Goal: Information Seeking & Learning: Learn about a topic

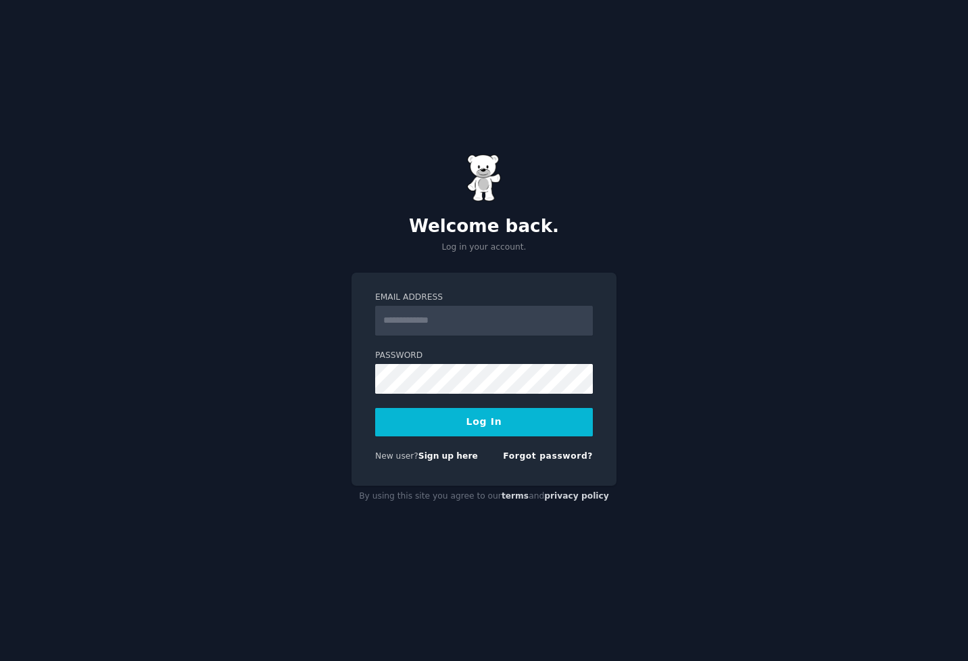
type input "**********"
click at [504, 417] on button "Log In" at bounding box center [484, 422] width 218 height 28
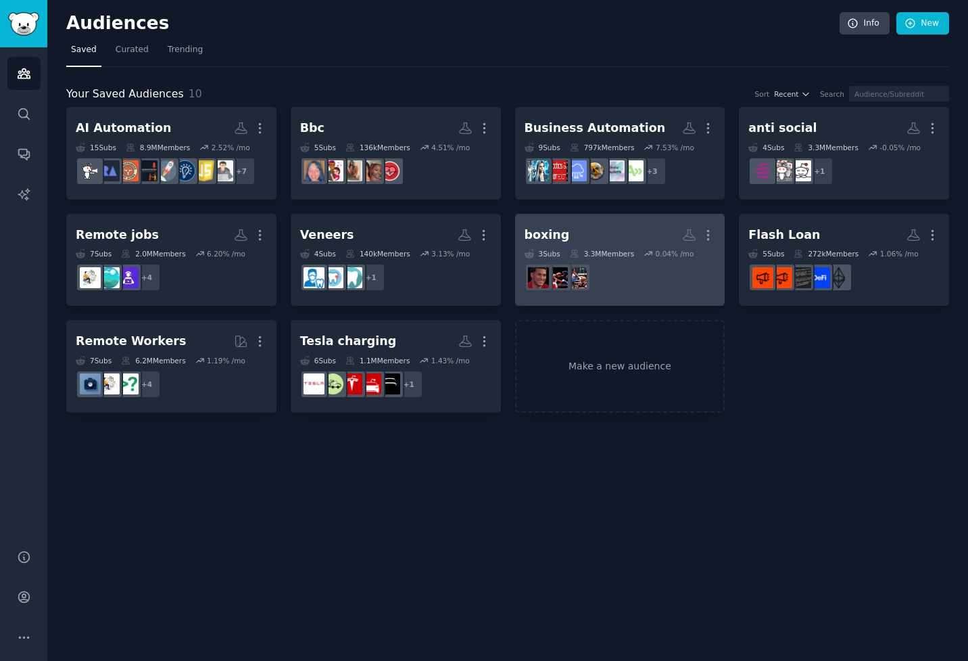
click at [617, 226] on h2 "boxing More" at bounding box center [620, 235] width 191 height 24
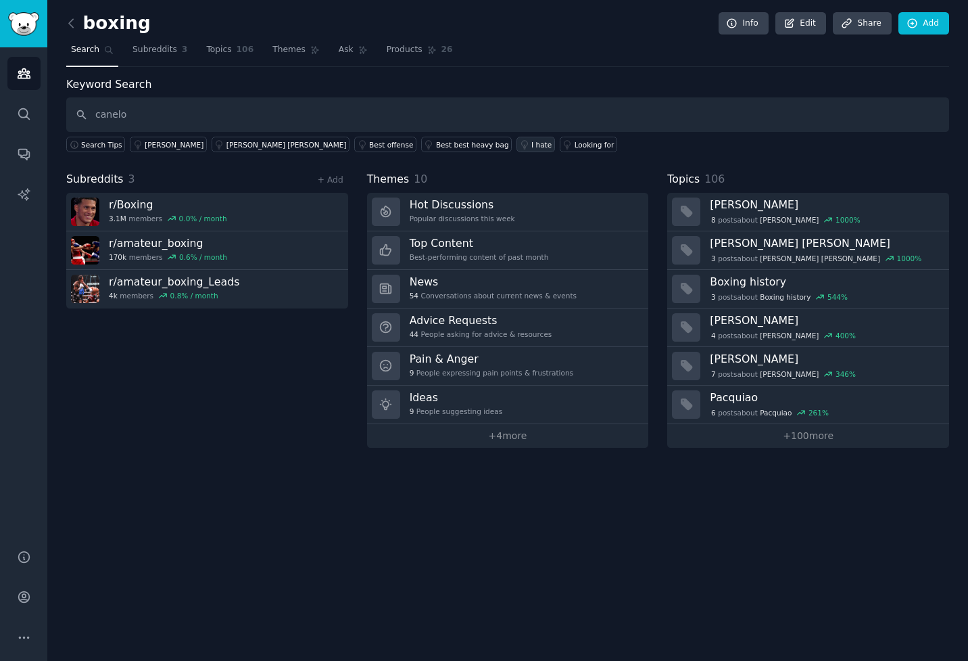
type input "canelo"
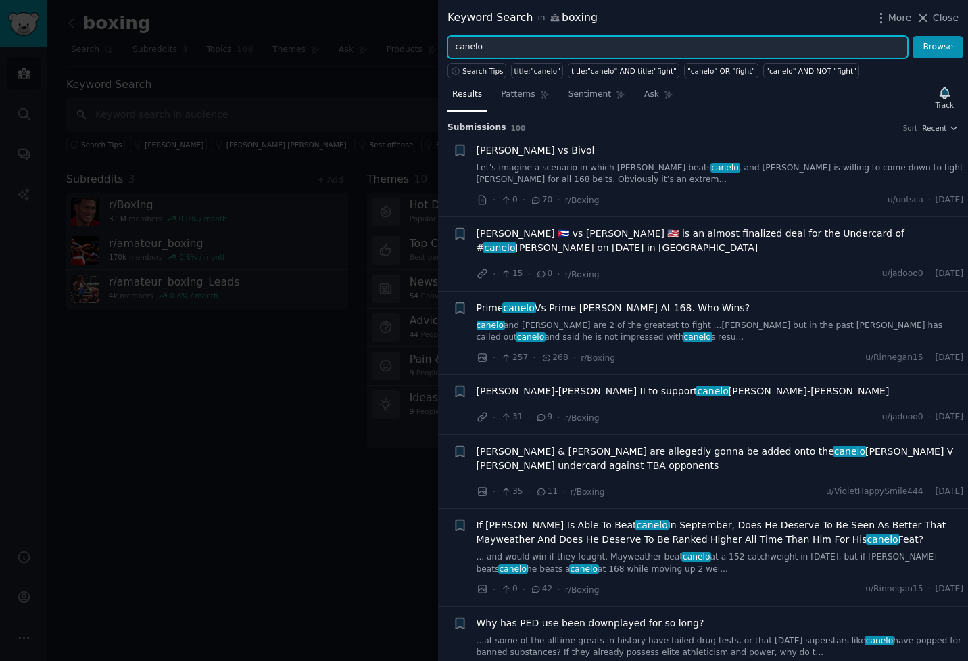
click at [519, 51] on input "canelo" at bounding box center [678, 47] width 460 height 23
type input "[PERSON_NAME]"
click at [913, 36] on button "Browse" at bounding box center [938, 47] width 51 height 23
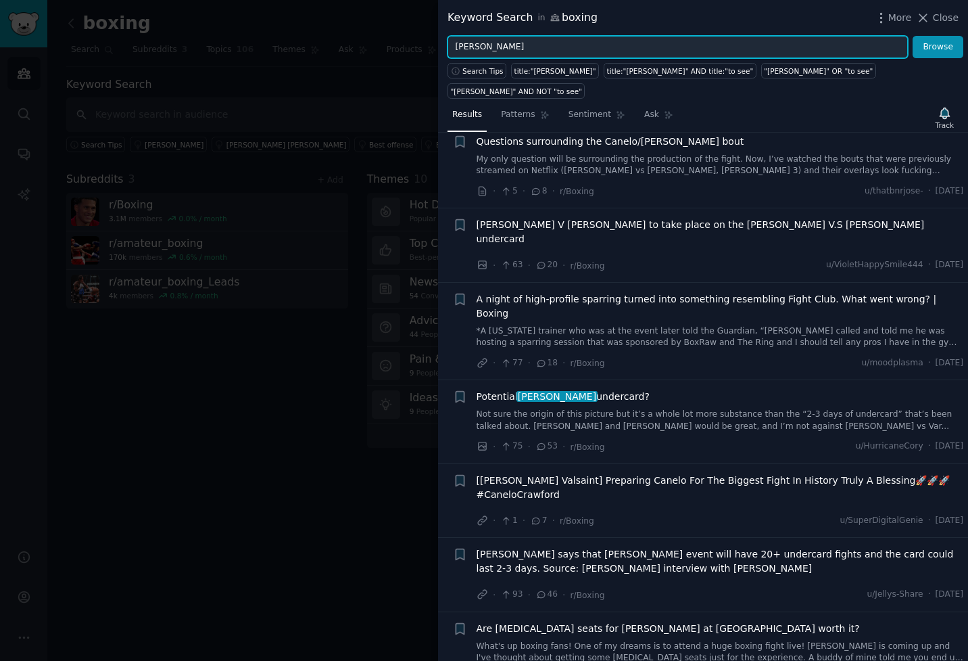
scroll to position [412, 0]
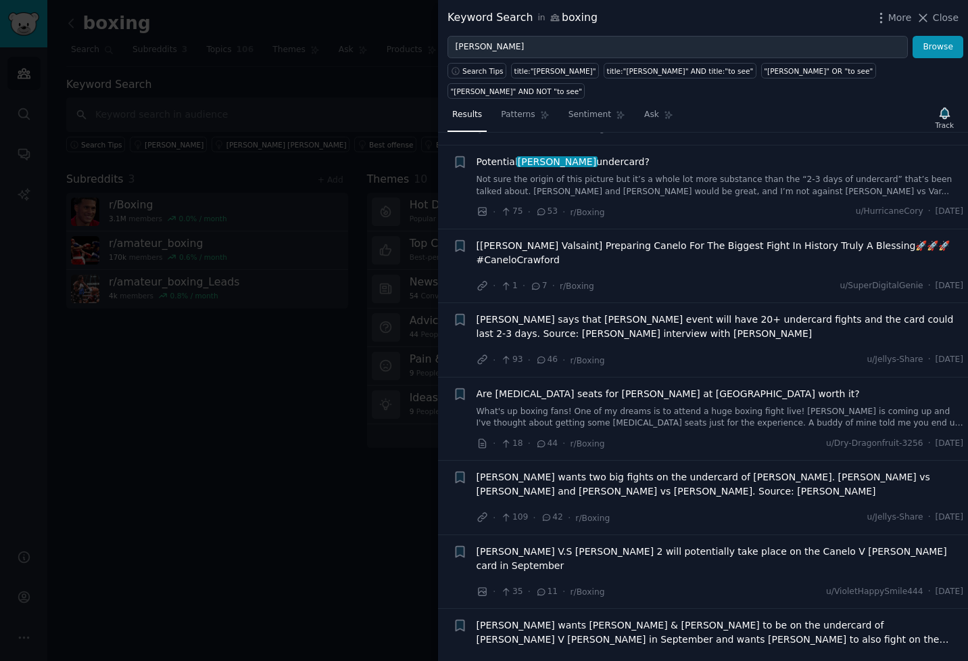
click at [272, 335] on div at bounding box center [484, 330] width 968 height 661
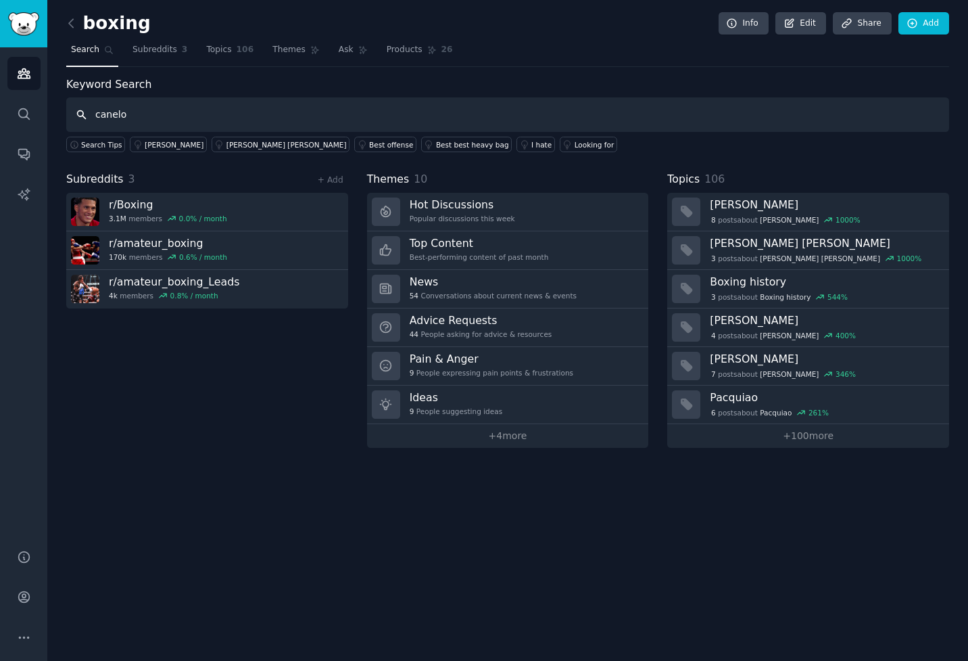
type input "canelo"
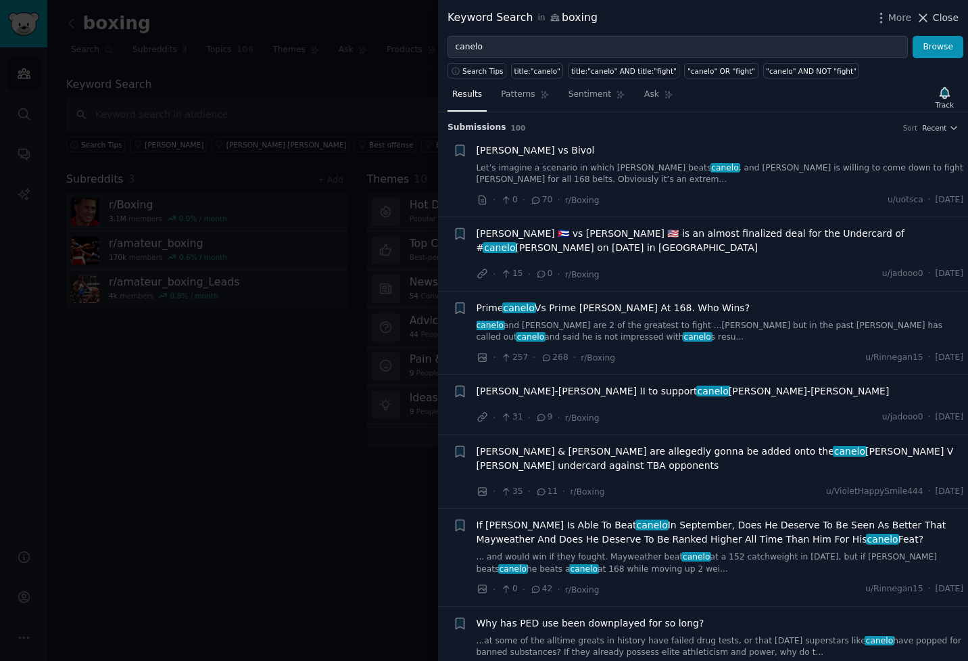
click at [952, 18] on span "Close" at bounding box center [946, 18] width 26 height 14
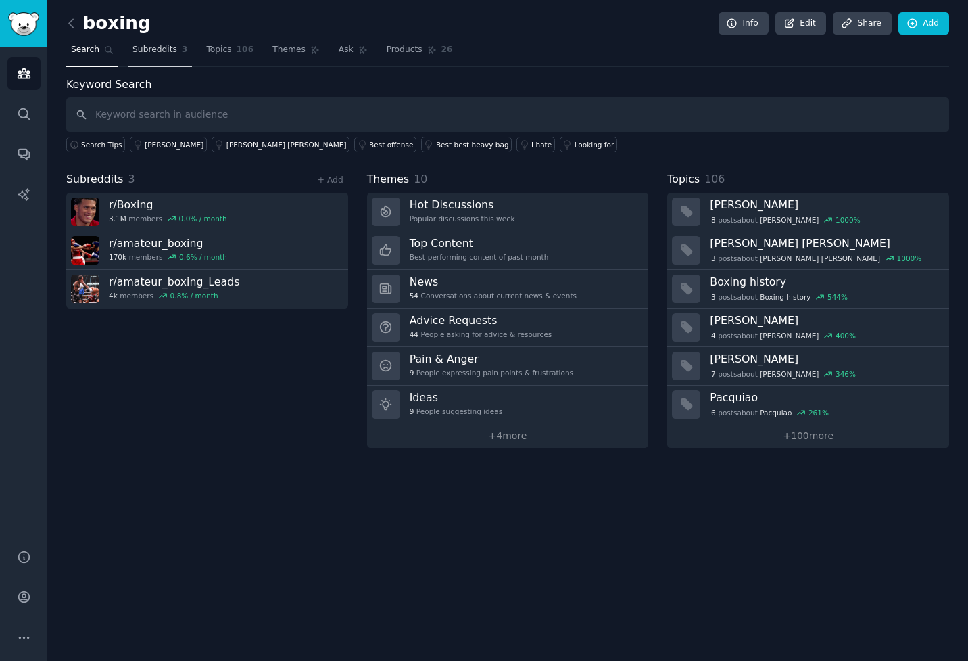
click at [149, 48] on span "Subreddits" at bounding box center [155, 50] width 45 height 12
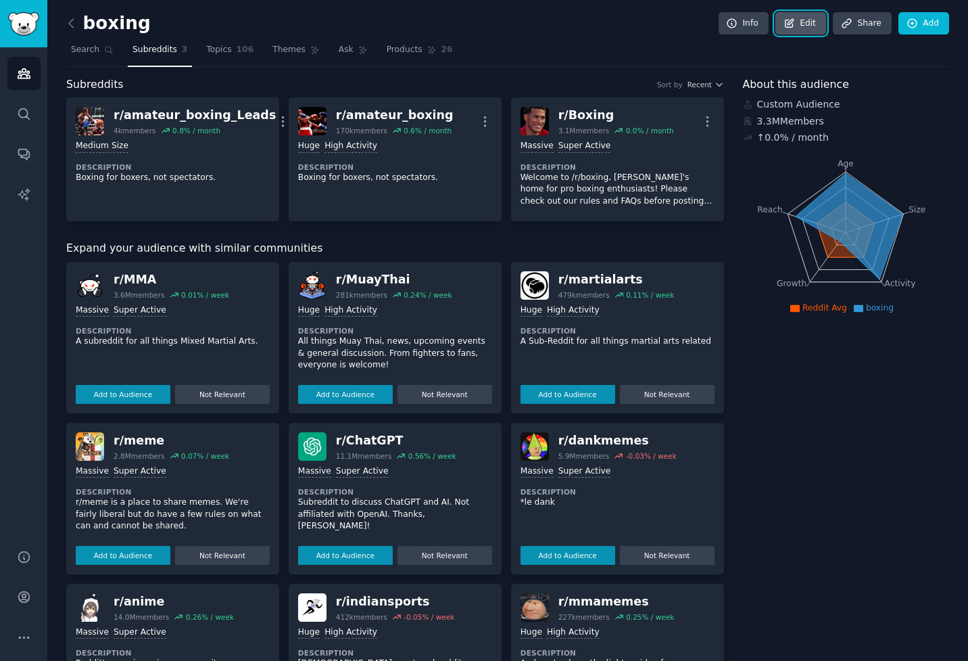
click at [792, 30] on link "Edit" at bounding box center [800, 23] width 51 height 23
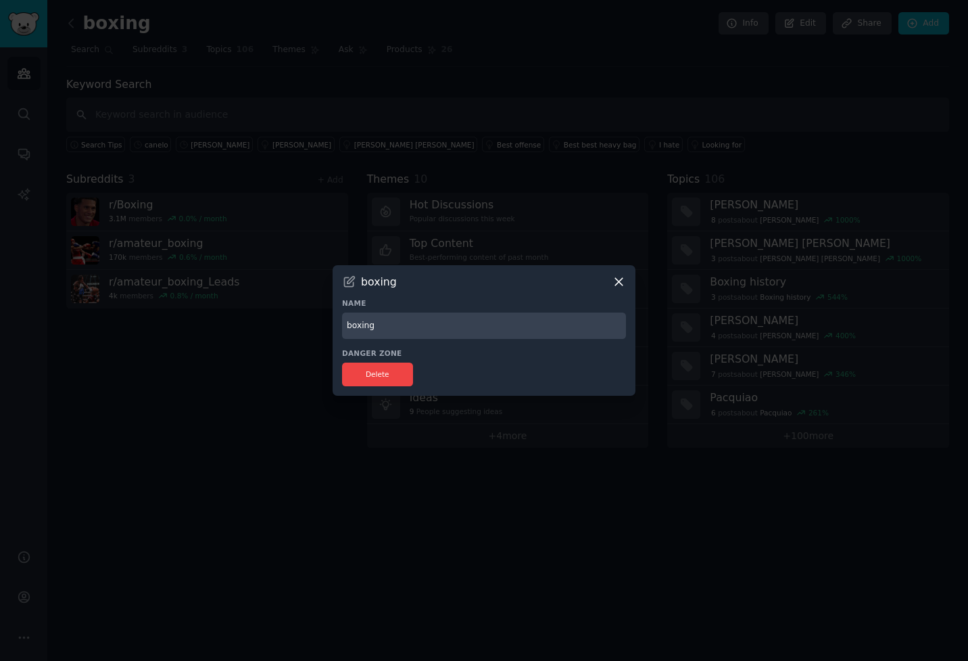
click at [616, 283] on icon at bounding box center [619, 281] width 14 height 14
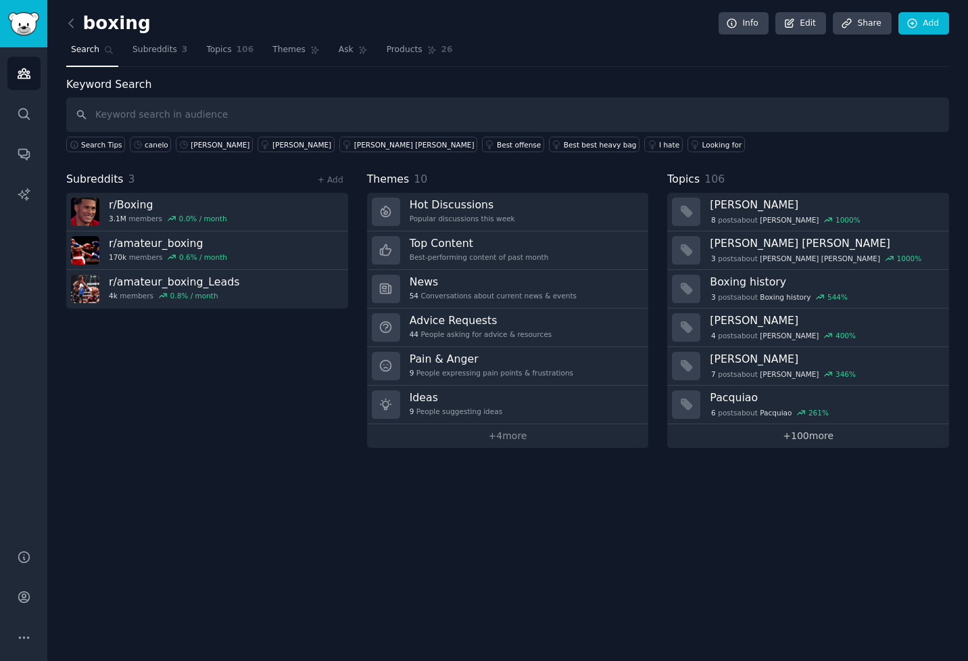
click at [810, 437] on link "+ 100 more" at bounding box center [808, 436] width 282 height 24
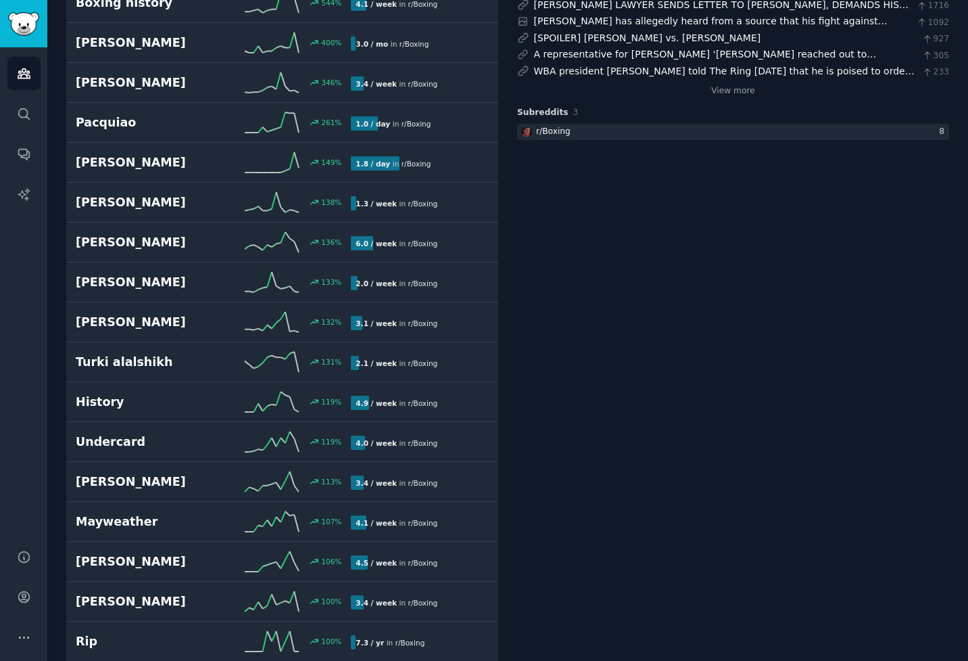
scroll to position [259, 0]
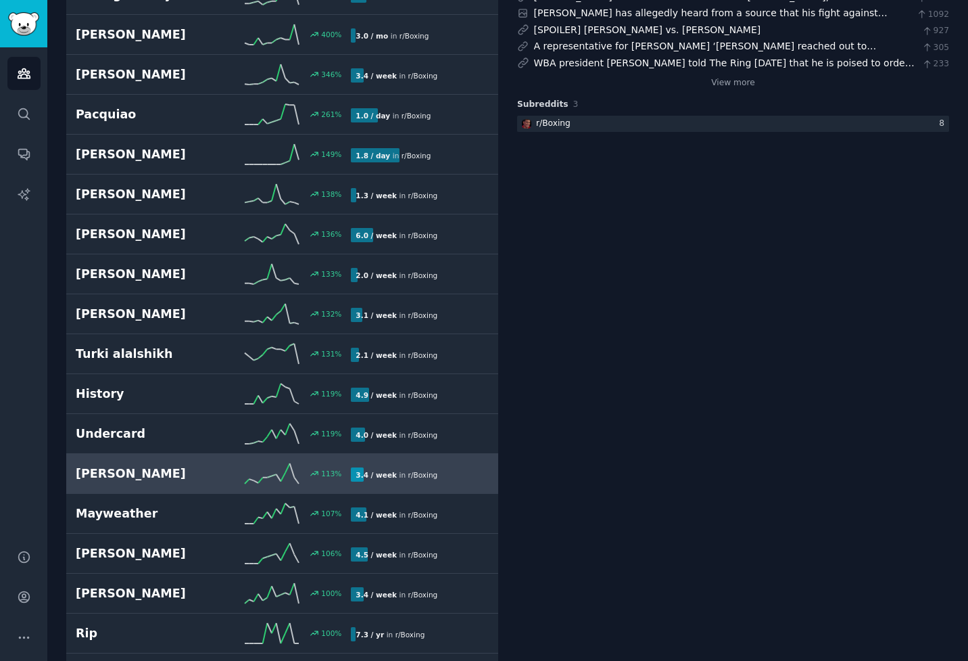
click at [174, 465] on h2 "[PERSON_NAME]" at bounding box center [145, 473] width 138 height 17
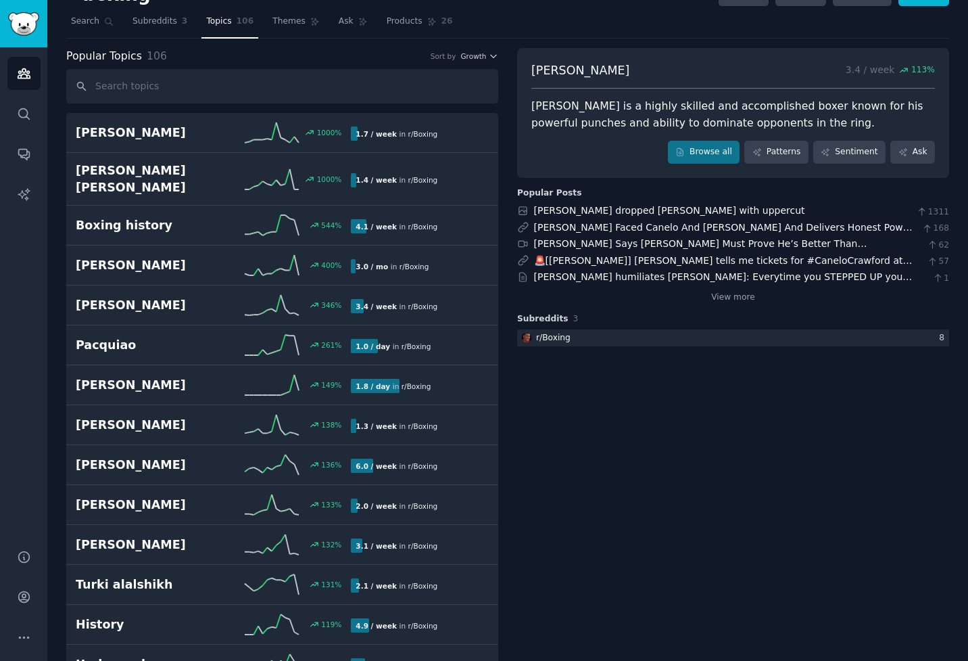
scroll to position [16, 0]
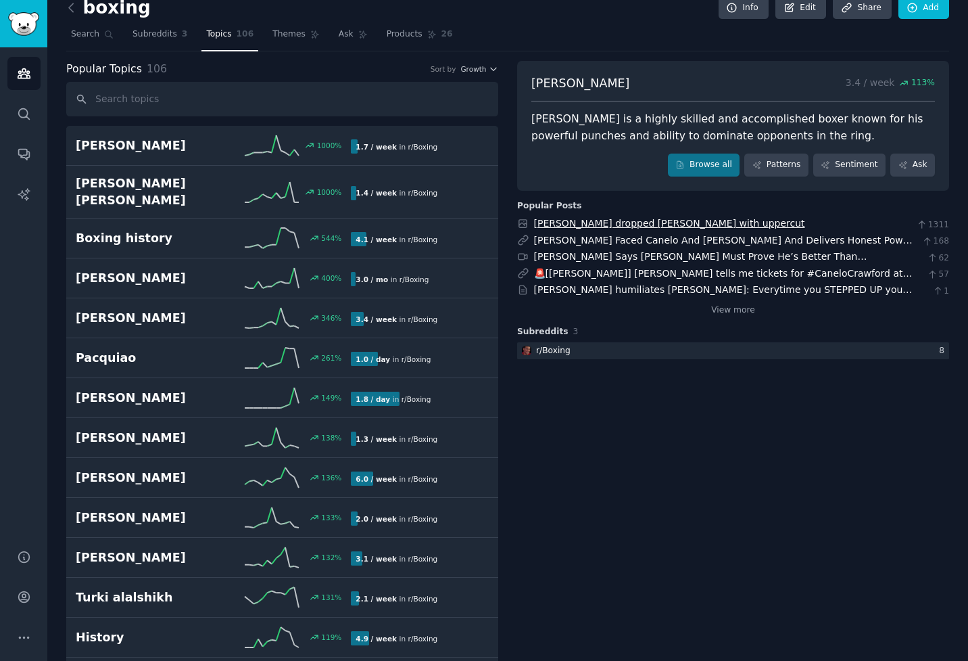
click at [622, 223] on link "[PERSON_NAME] dropped [PERSON_NAME] with uppercut" at bounding box center [669, 223] width 271 height 11
